Goal: Information Seeking & Learning: Learn about a topic

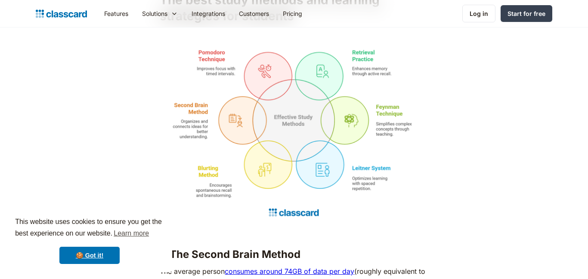
scroll to position [819, 0]
click at [294, 158] on img at bounding box center [294, 134] width 268 height 179
click at [293, 194] on img at bounding box center [294, 134] width 268 height 179
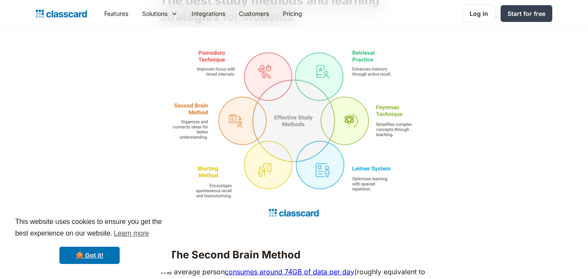
click at [293, 194] on img at bounding box center [294, 134] width 268 height 179
click at [87, 259] on link "🍪 Got it!" at bounding box center [89, 255] width 60 height 17
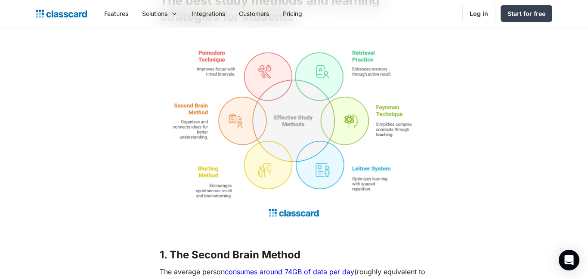
click at [189, 261] on strong "1. The Second Brain Method" at bounding box center [230, 255] width 141 height 12
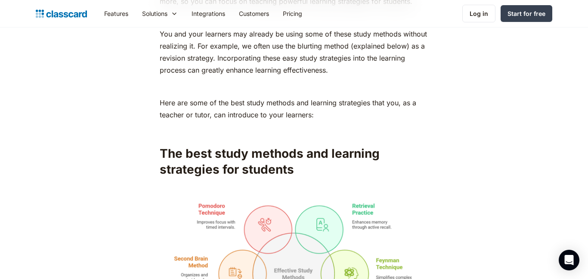
scroll to position [666, 0]
